Goal: Find specific page/section: Find specific page/section

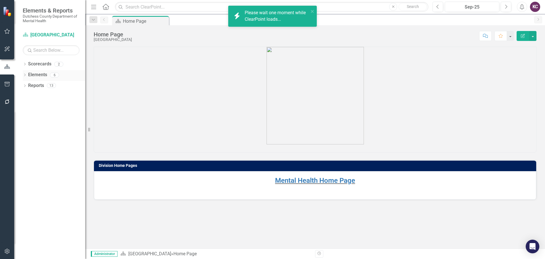
click at [38, 76] on link "Elements" at bounding box center [37, 75] width 19 height 7
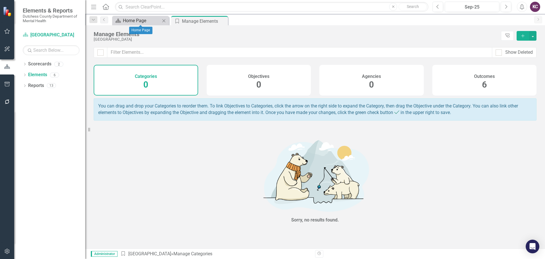
click at [142, 19] on div "Home Page" at bounding box center [141, 20] width 37 height 7
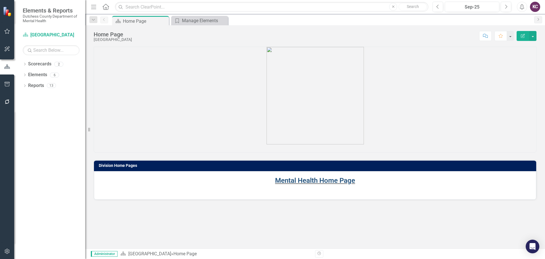
click at [313, 180] on link "Mental Health Home Page" at bounding box center [315, 180] width 80 height 8
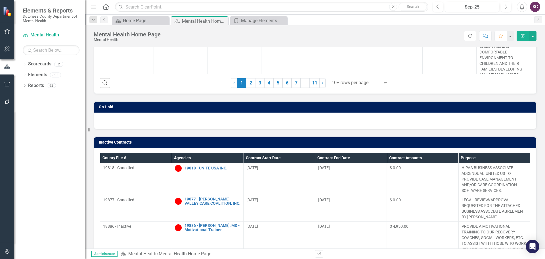
scroll to position [114, 0]
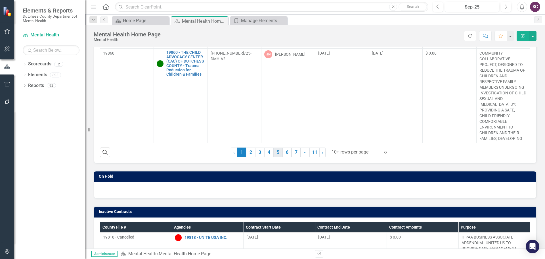
click at [276, 150] on link "5" at bounding box center [277, 152] width 9 height 10
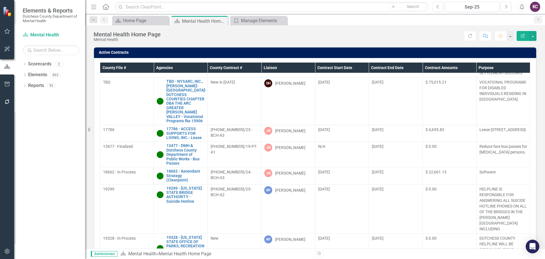
scroll to position [108, 0]
drag, startPoint x: 521, startPoint y: 150, endPoint x: 525, endPoint y: 143, distance: 7.8
click at [521, 158] on tbody "19546 - Finalized 19546 - POSITIVE ABOUT POSSIBILITIES, INC. - Microgrant Link …" at bounding box center [315, 185] width 430 height 441
drag, startPoint x: 519, startPoint y: 157, endPoint x: 508, endPoint y: 232, distance: 76.0
click at [508, 232] on tbody "19546 - Finalized 19546 - POSITIVE ABOUT POSSIBILITIES, INC. - Microgrant Link …" at bounding box center [315, 185] width 430 height 441
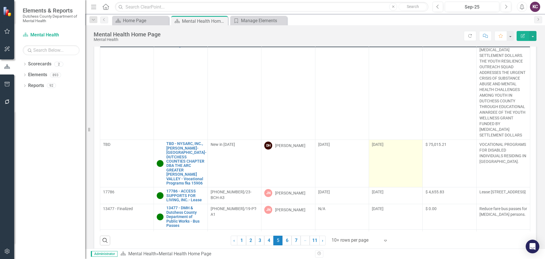
scroll to position [76, 0]
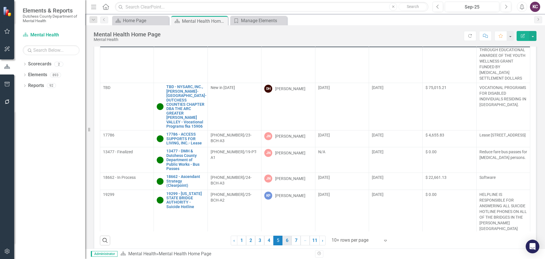
click at [286, 243] on link "6" at bounding box center [286, 240] width 9 height 10
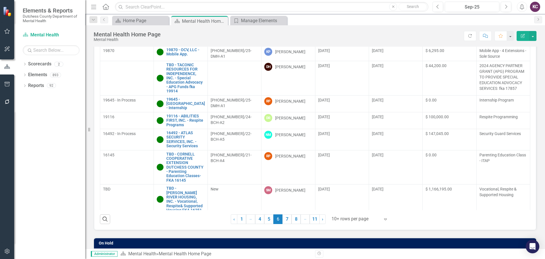
scroll to position [57, 0]
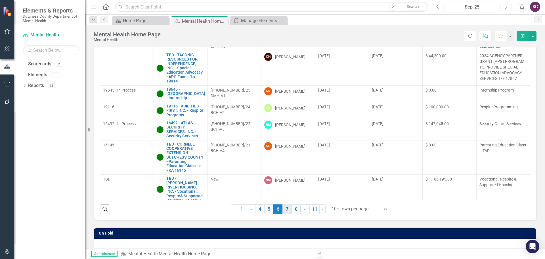
click at [286, 211] on link "7" at bounding box center [286, 209] width 9 height 10
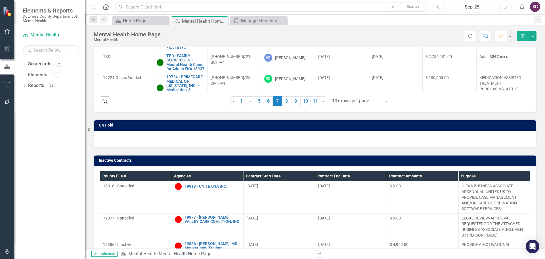
scroll to position [199, 0]
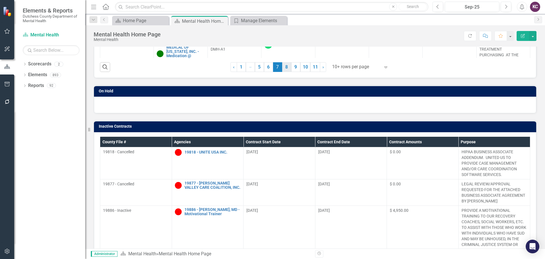
click at [282, 67] on link "8" at bounding box center [286, 67] width 9 height 10
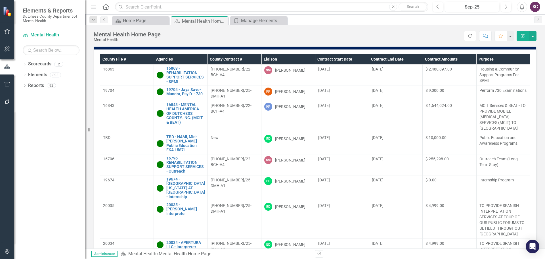
scroll to position [1, 0]
